Goal: Information Seeking & Learning: Understand process/instructions

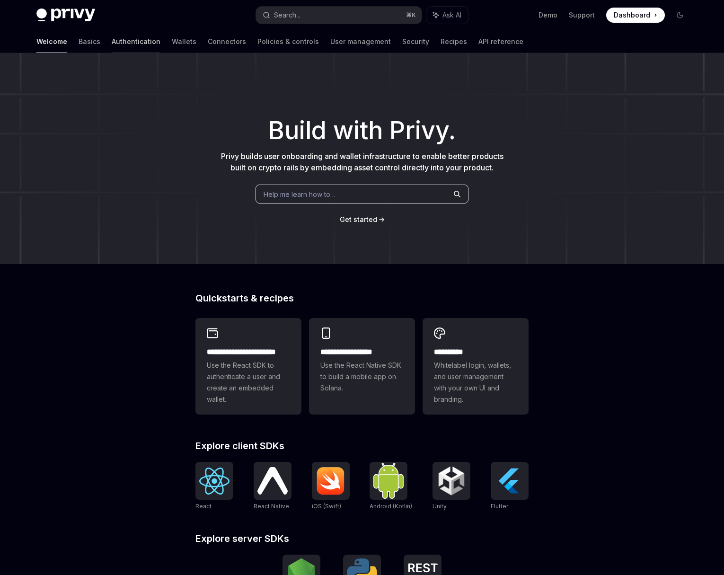
click at [112, 45] on link "Authentication" at bounding box center [136, 41] width 49 height 23
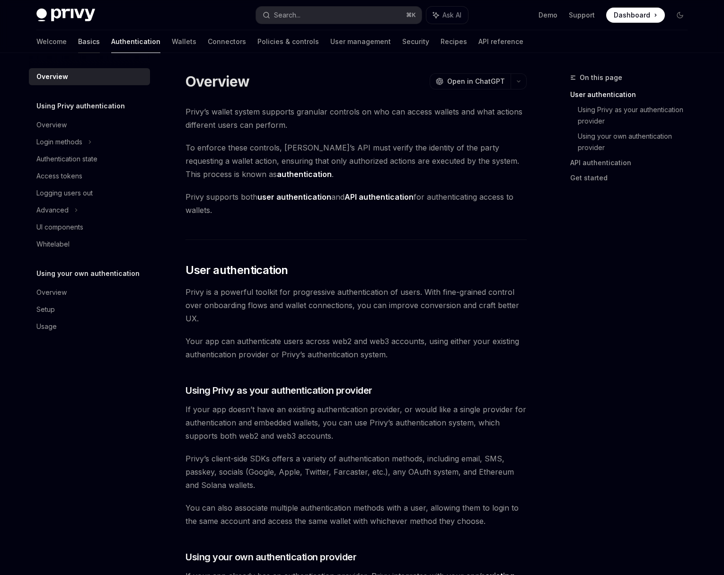
click at [78, 44] on link "Basics" at bounding box center [89, 41] width 22 height 23
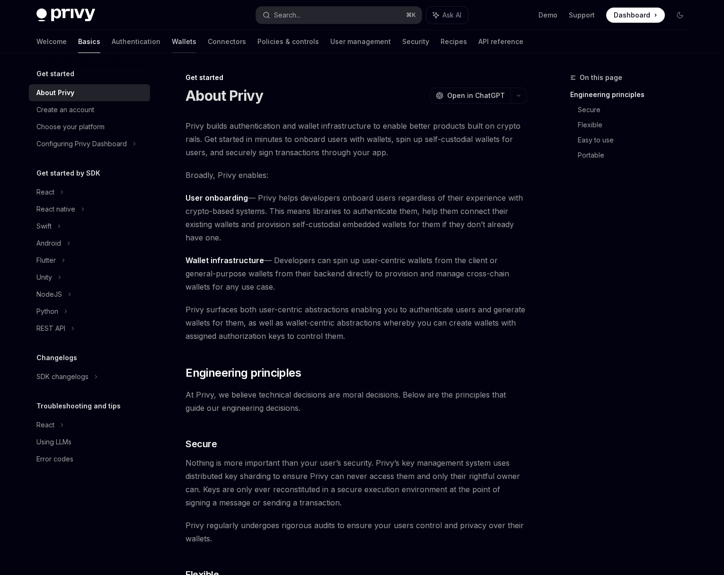
click at [172, 41] on link "Wallets" at bounding box center [184, 41] width 25 height 23
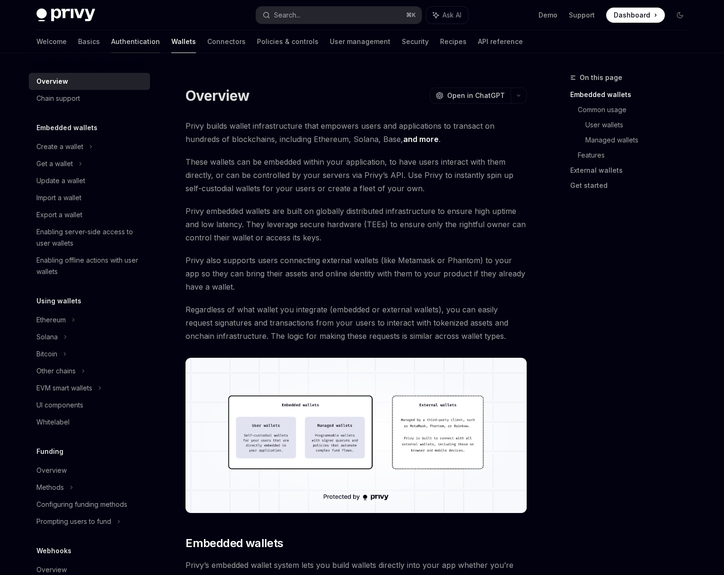
click at [111, 42] on link "Authentication" at bounding box center [135, 41] width 49 height 23
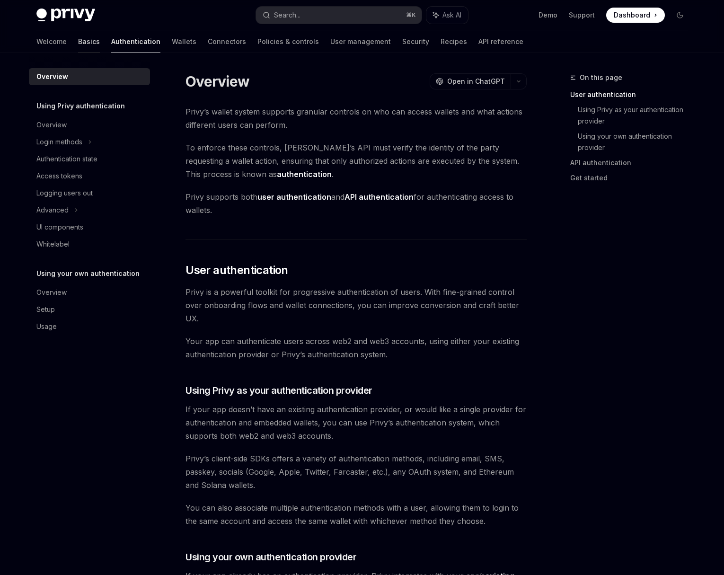
click at [78, 43] on link "Basics" at bounding box center [89, 41] width 22 height 23
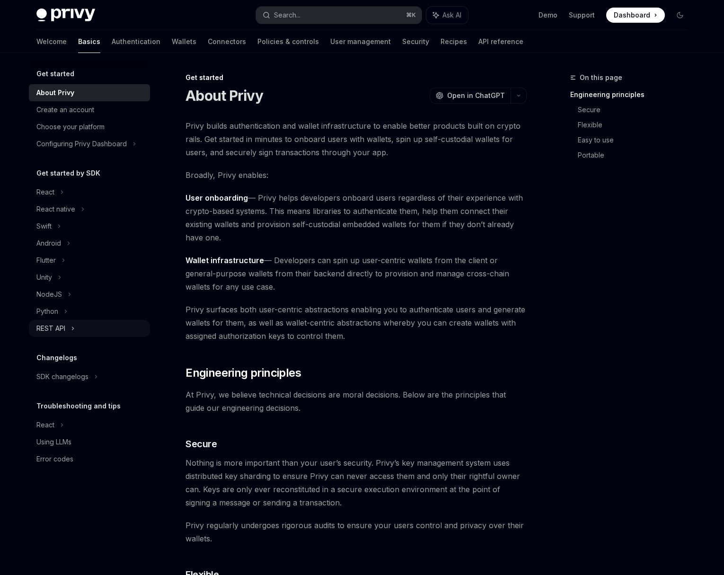
click at [90, 325] on div "REST API" at bounding box center [89, 328] width 121 height 17
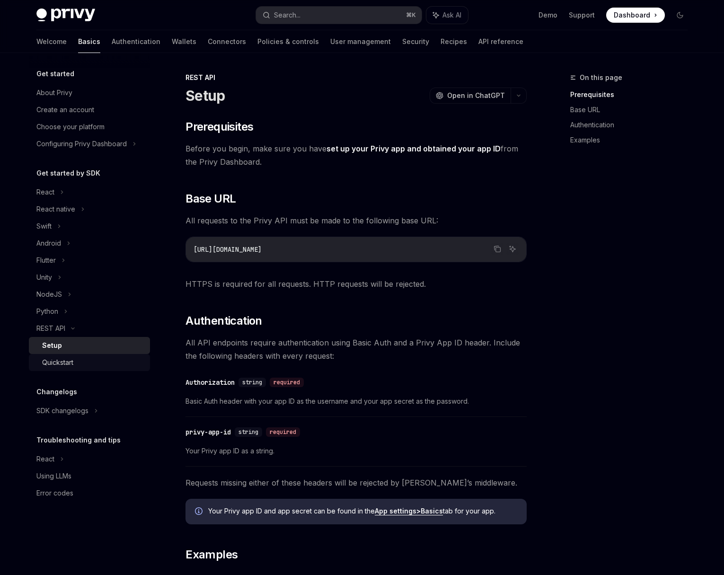
click at [90, 360] on div "Quickstart" at bounding box center [93, 362] width 102 height 11
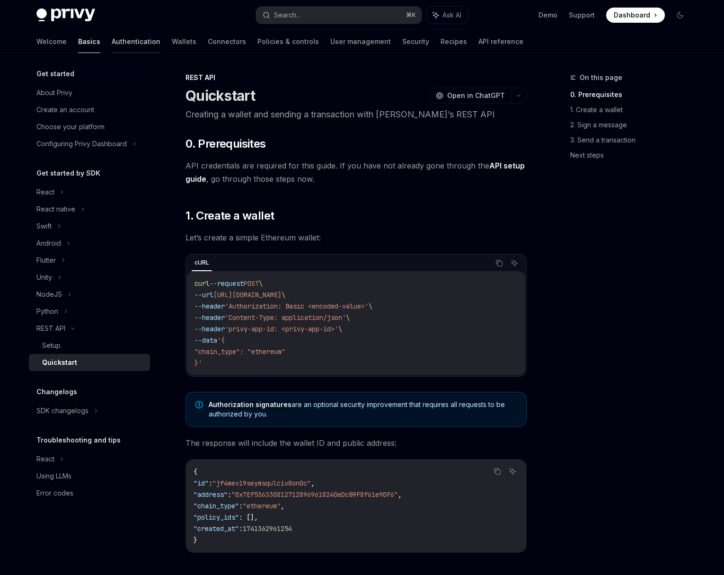
click at [112, 41] on link "Authentication" at bounding box center [136, 41] width 49 height 23
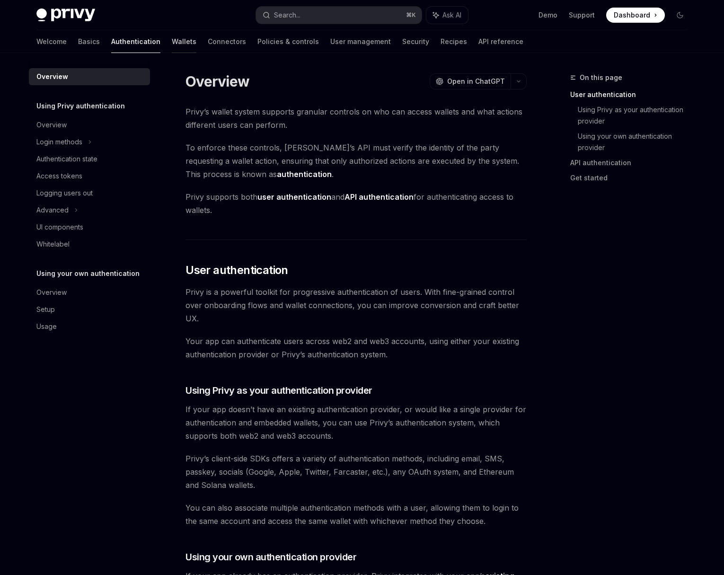
click at [172, 44] on link "Wallets" at bounding box center [184, 41] width 25 height 23
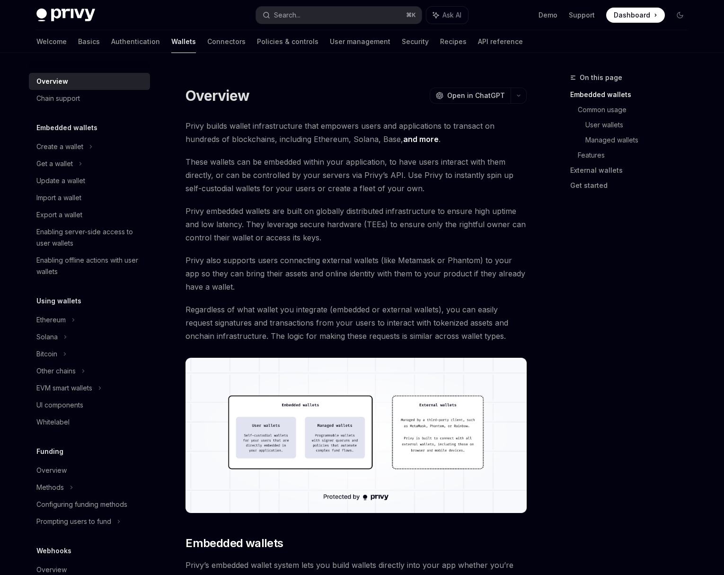
scroll to position [546, 0]
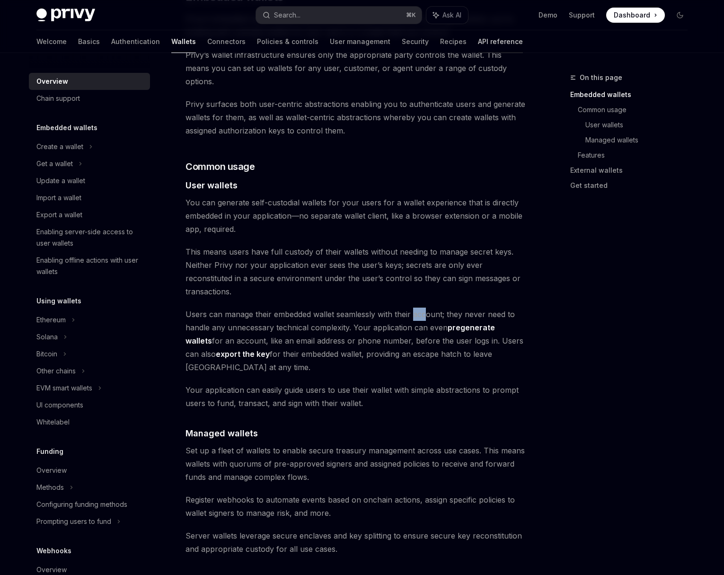
click at [478, 48] on link "API reference" at bounding box center [500, 41] width 45 height 23
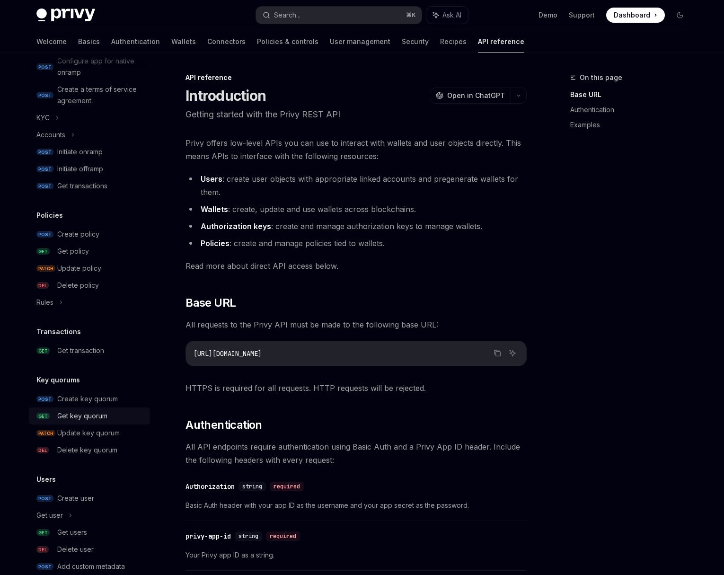
scroll to position [403, 0]
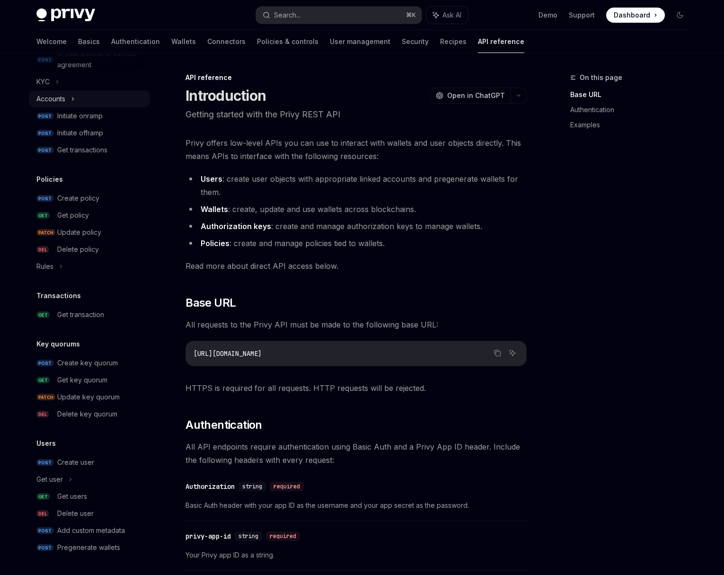
click at [105, 99] on div "Accounts" at bounding box center [89, 98] width 121 height 17
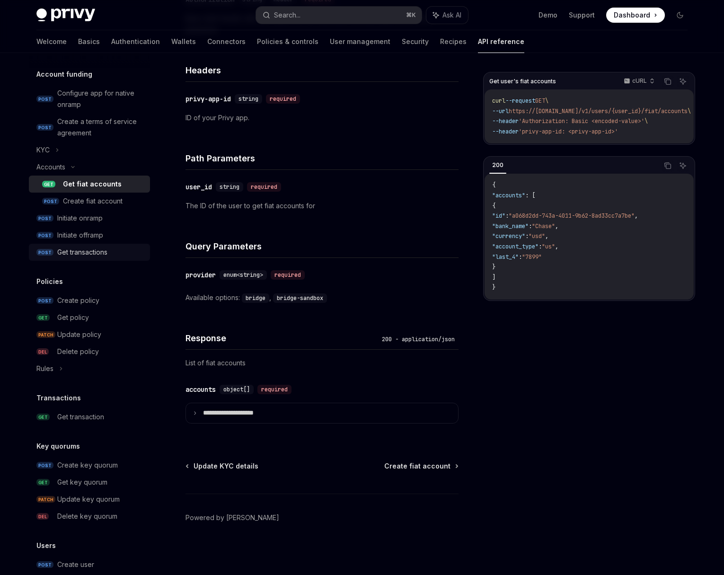
scroll to position [437, 0]
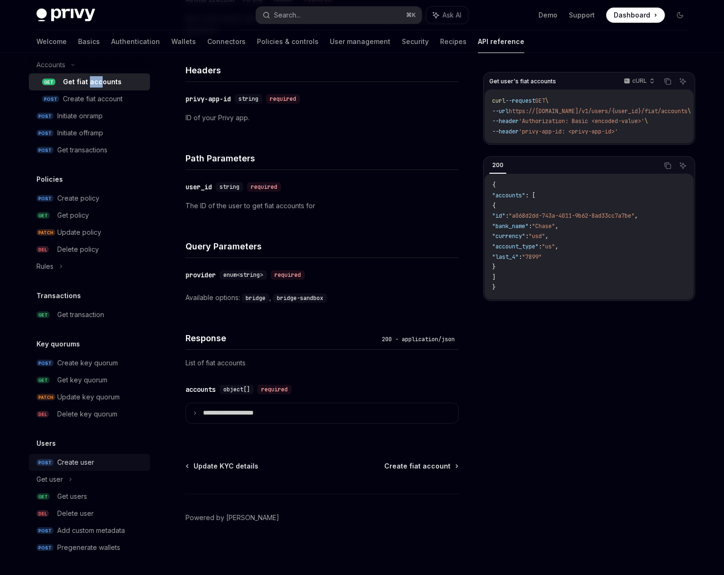
click at [105, 461] on div "Create user" at bounding box center [100, 462] width 87 height 11
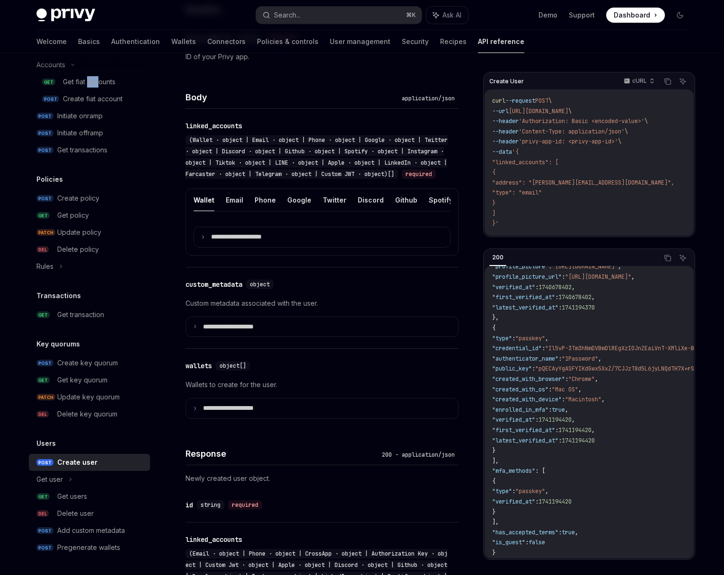
scroll to position [305, 0]
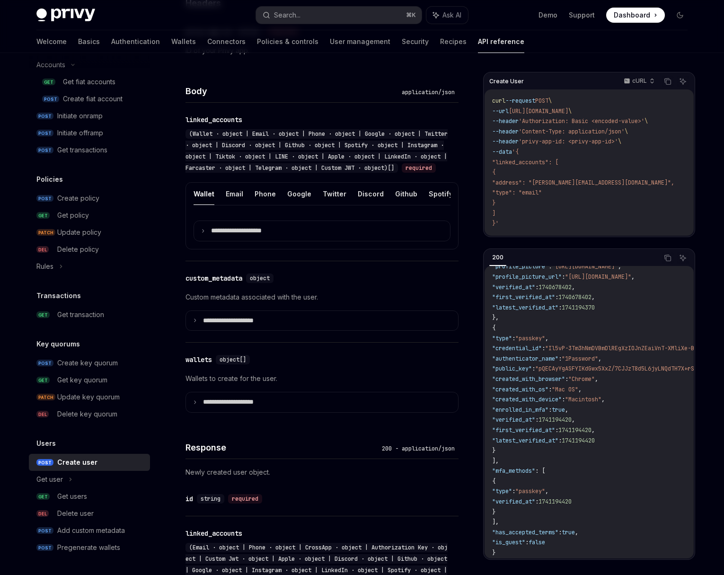
click at [528, 467] on span ""mfa_methods"" at bounding box center [513, 471] width 43 height 8
copy span "mfa_methods"
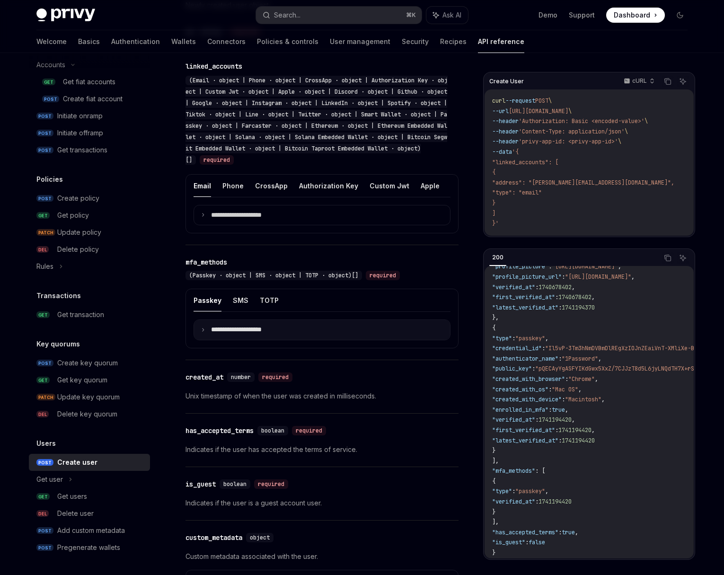
click at [201, 332] on icon at bounding box center [203, 329] width 5 height 5
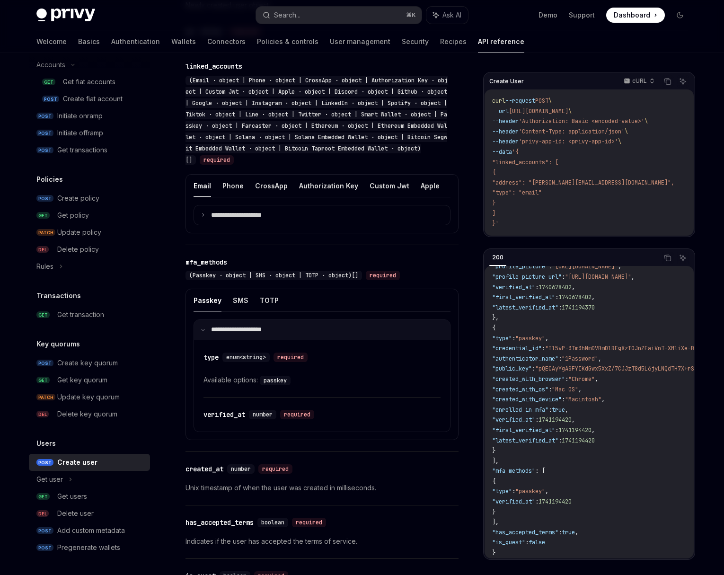
click at [201, 332] on icon at bounding box center [203, 329] width 5 height 5
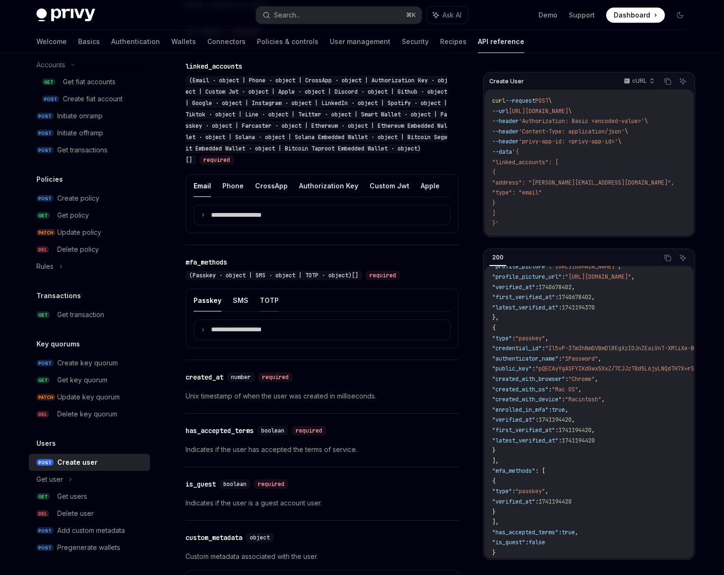
click at [267, 311] on button "TOTP" at bounding box center [269, 300] width 19 height 22
click at [201, 332] on icon at bounding box center [203, 329] width 5 height 5
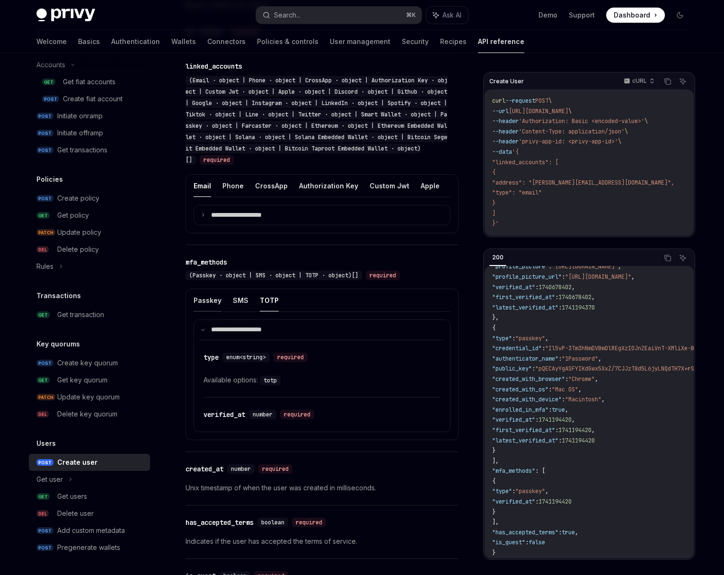
click at [203, 311] on button "Passkey" at bounding box center [208, 300] width 28 height 22
type textarea "*"
